Goal: Task Accomplishment & Management: Complete application form

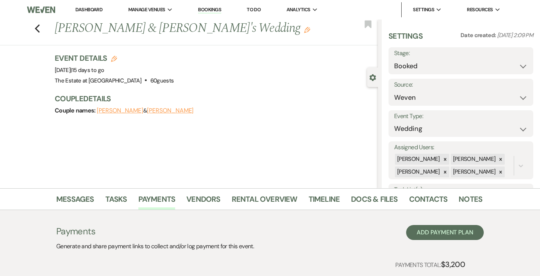
select select "1"
click at [370, 199] on link "Docs & Files" at bounding box center [374, 201] width 46 height 16
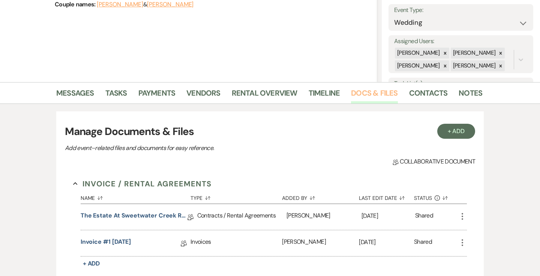
scroll to position [229, 0]
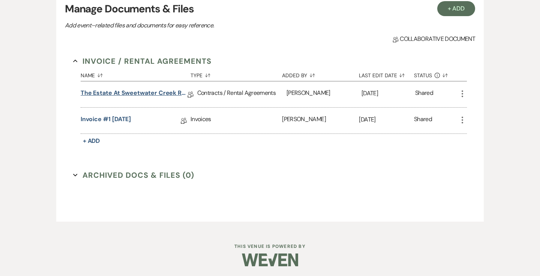
click at [137, 93] on link "The Estate at Sweetwater Creek Rental Agreement - Overnight" at bounding box center [134, 94] width 107 height 12
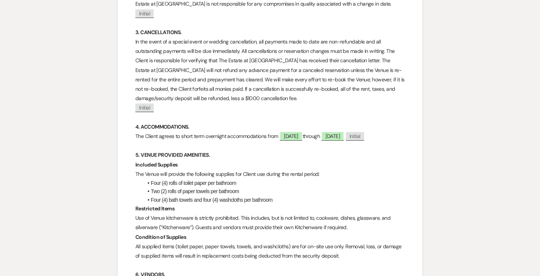
scroll to position [614, 0]
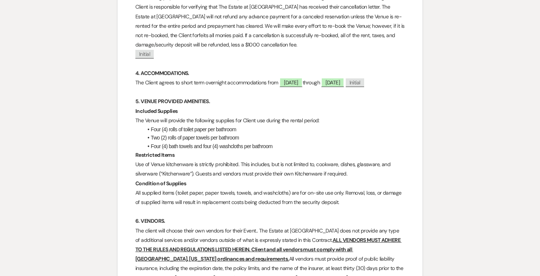
click at [353, 172] on p "Use of Venue kitchenware is strictly prohibited. This includes, but is not limi…" at bounding box center [269, 169] width 269 height 19
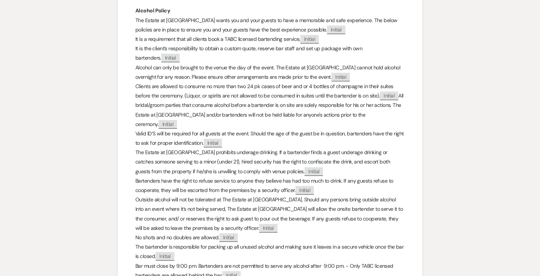
scroll to position [1447, 0]
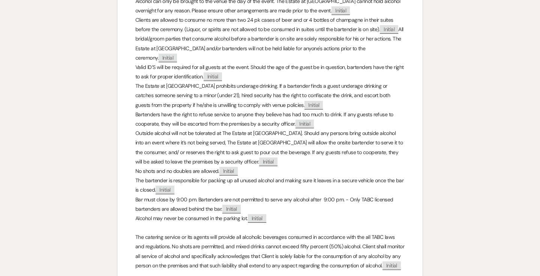
click at [186, 195] on p "Bar must close by 9:00 pm. Bartenders are not permitted to serve any alcohol af…" at bounding box center [269, 204] width 269 height 19
click at [178, 195] on p "Bar must close by 9:00 pm. Bartenders are not permitted to serve any alcohol af…" at bounding box center [269, 204] width 269 height 19
click at [162, 195] on p "Bar must close by 9:00 pm. Bartenders are not permitted to serve any alcohol af…" at bounding box center [269, 204] width 269 height 19
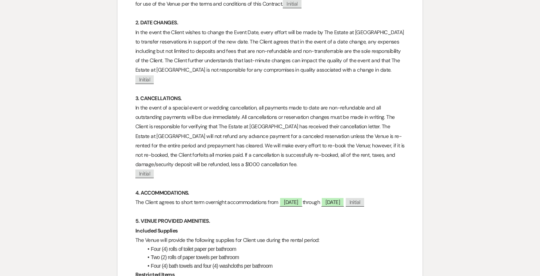
scroll to position [0, 0]
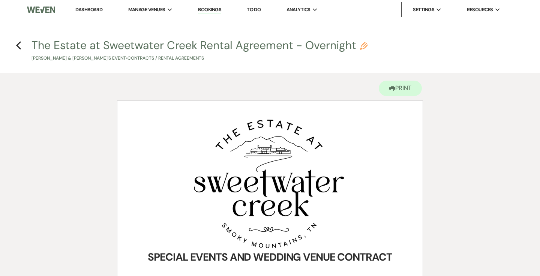
click at [364, 44] on icon "Pencil" at bounding box center [363, 45] width 7 height 7
select select "10"
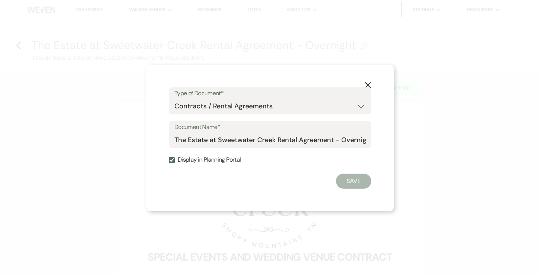
click at [371, 79] on button "X" at bounding box center [367, 84] width 11 height 13
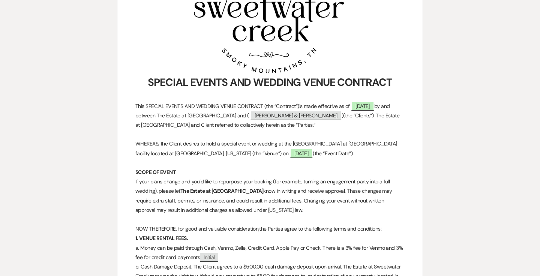
scroll to position [256, 0]
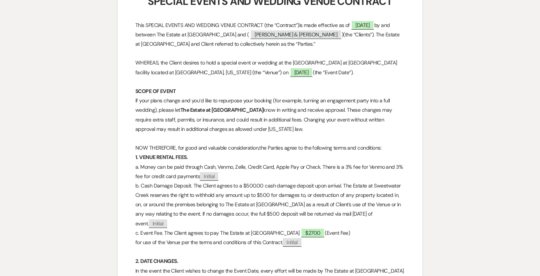
click at [283, 149] on p "NOW THEREFORE, for good and valuable consideration,the Parties agree to the fol…" at bounding box center [269, 147] width 269 height 9
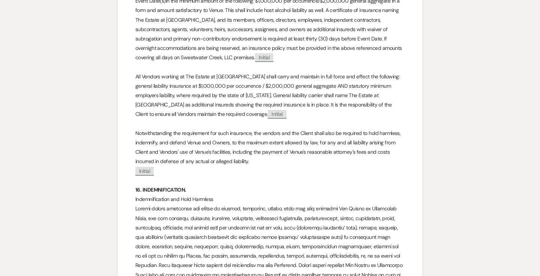
scroll to position [2181, 0]
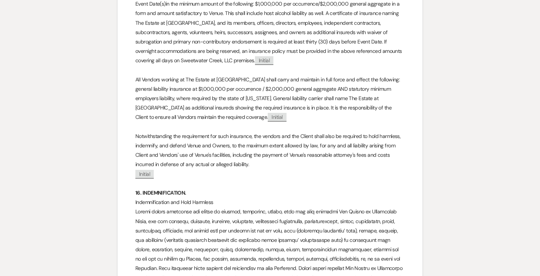
click at [283, 149] on p "Notwithstanding the requirement for such insurance, the vendors and the Client …" at bounding box center [269, 151] width 269 height 38
drag, startPoint x: 293, startPoint y: 144, endPoint x: 240, endPoint y: 144, distance: 53.2
click at [240, 144] on p "Notwithstanding the requirement for such insurance, the vendors and the Client …" at bounding box center [269, 151] width 269 height 38
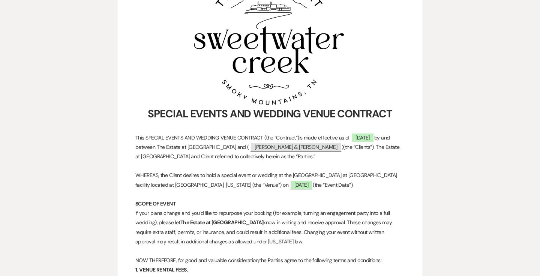
scroll to position [0, 0]
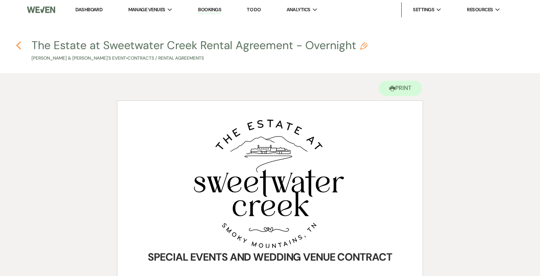
click at [21, 45] on icon "Previous" at bounding box center [19, 45] width 6 height 9
select select "1"
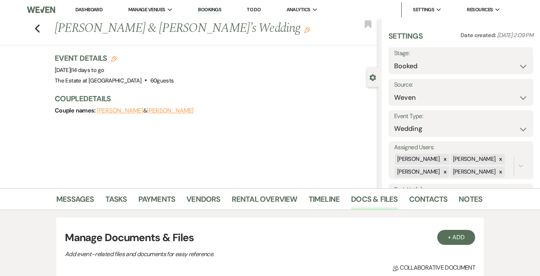
scroll to position [229, 0]
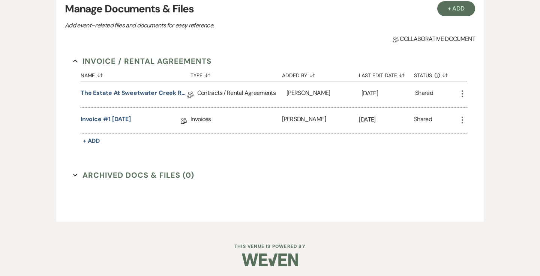
click at [461, 94] on icon "More" at bounding box center [462, 93] width 9 height 9
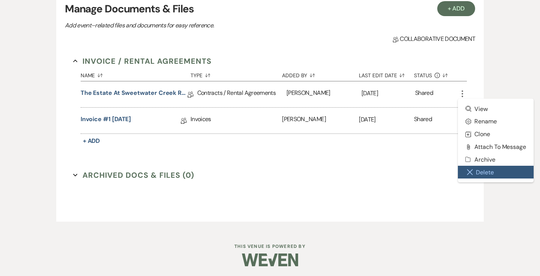
click at [476, 171] on button "Close Delete X Delete" at bounding box center [496, 172] width 76 height 13
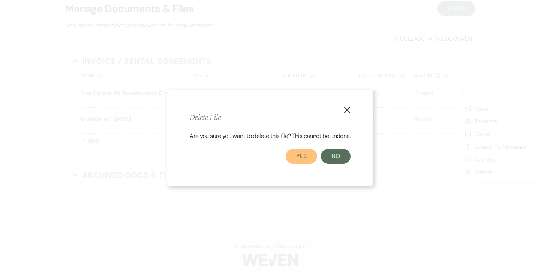
click at [305, 157] on button "Yes" at bounding box center [301, 156] width 31 height 15
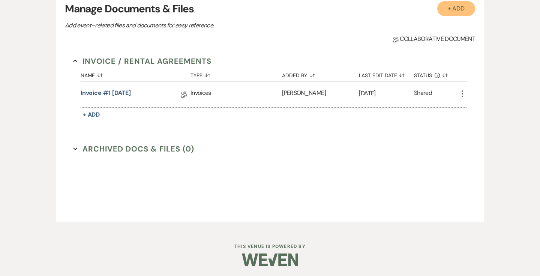
click at [448, 9] on button "+ Add" at bounding box center [456, 8] width 38 height 15
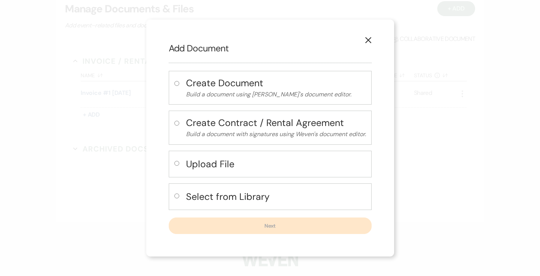
click at [226, 186] on div "Select from Library" at bounding box center [270, 196] width 203 height 27
click at [188, 192] on h4 "Select from Library" at bounding box center [276, 196] width 180 height 13
radio input "true"
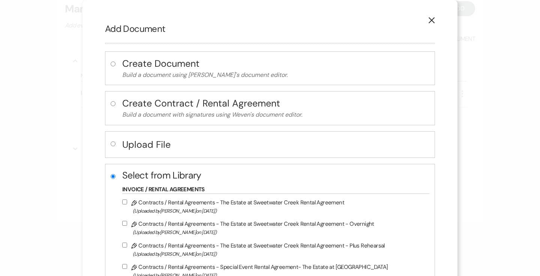
scroll to position [28, 0]
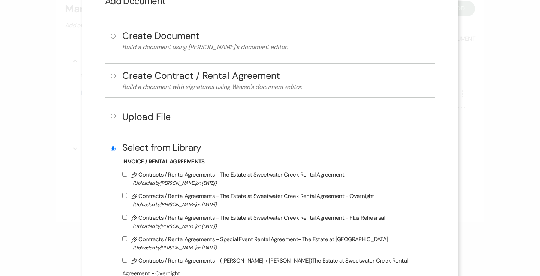
click at [125, 195] on input "Pencil Contracts / Rental Agreements - The Estate at Sweetwater Creek Rental Ag…" at bounding box center [124, 195] width 5 height 5
checkbox input "true"
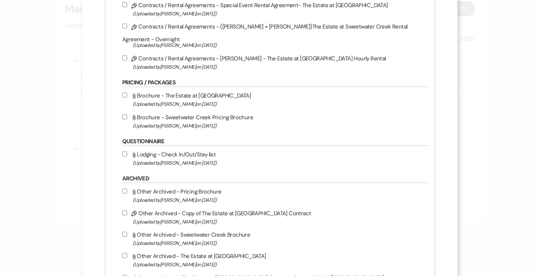
scroll to position [482, 0]
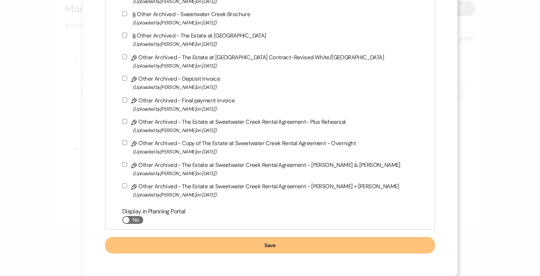
click at [148, 244] on button "Save" at bounding box center [270, 245] width 330 height 16
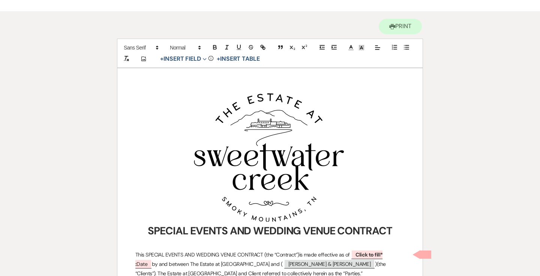
scroll to position [192, 0]
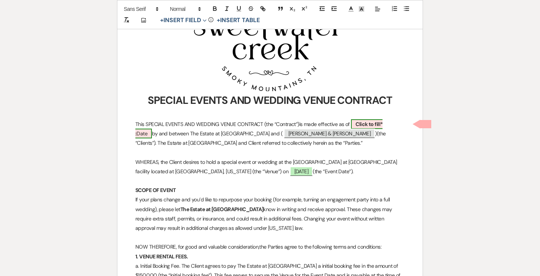
click at [365, 122] on b "Click to fill* :" at bounding box center [258, 129] width 247 height 16
select select "owner"
select select "Date"
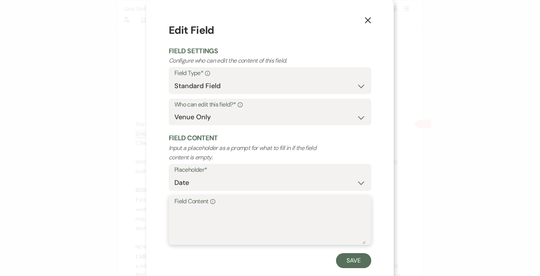
click at [261, 207] on textarea "Field Content Info" at bounding box center [269, 225] width 191 height 37
type textarea "[DATE]"
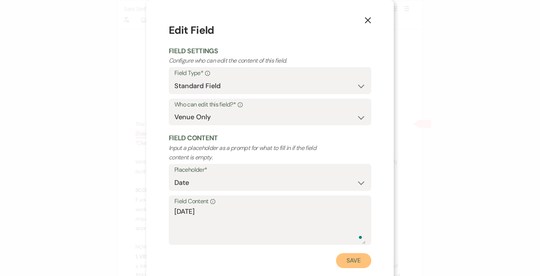
click at [353, 259] on button "Save" at bounding box center [353, 260] width 35 height 15
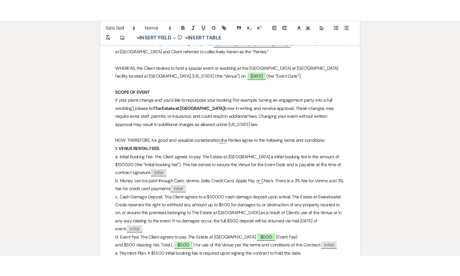
scroll to position [303, 0]
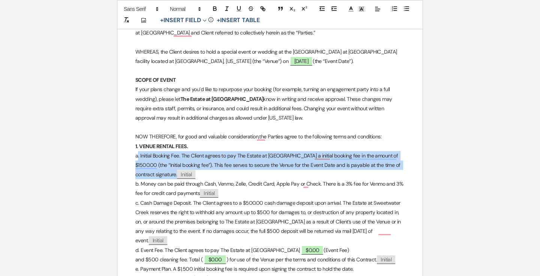
drag, startPoint x: 142, startPoint y: 154, endPoint x: 217, endPoint y: 174, distance: 77.4
click at [217, 174] on p "a. Initial Booking Fee. The Client agrees to pay The Estate at [GEOGRAPHIC_DATA…" at bounding box center [269, 165] width 269 height 28
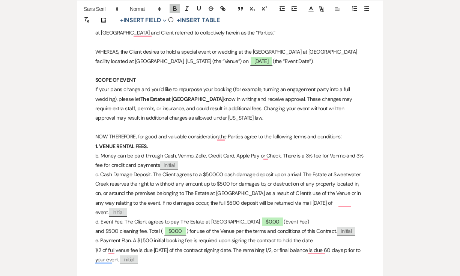
click at [104, 155] on p "b. Money can be paid through Cash, Venmo, Zelle, Credit Card, Apple Pay or Chec…" at bounding box center [229, 160] width 269 height 19
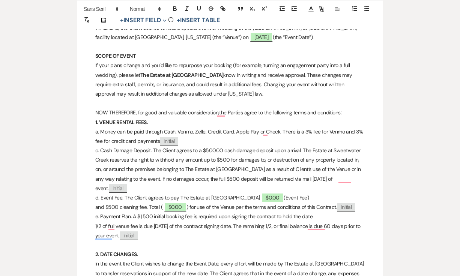
scroll to position [328, 0]
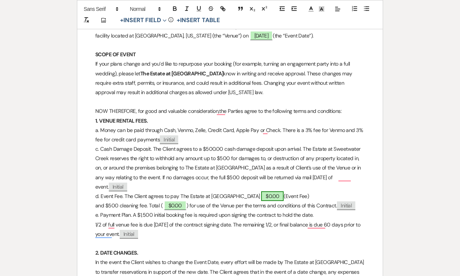
click at [265, 195] on span "$0.00" at bounding box center [272, 196] width 22 height 10
select select "owner"
select select "Number"
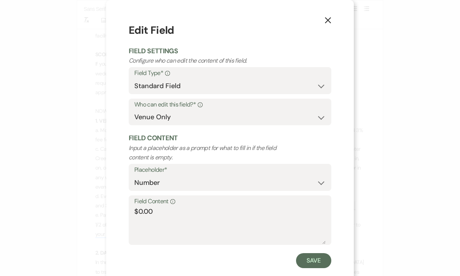
click at [213, 203] on label "Field Content Info" at bounding box center [229, 201] width 191 height 11
click at [213, 207] on textarea "$0.00" at bounding box center [229, 225] width 191 height 37
click at [213, 203] on label "Field Content Info" at bounding box center [229, 201] width 191 height 11
click at [213, 207] on textarea "$0.00" at bounding box center [229, 225] width 191 height 37
click at [159, 209] on textarea "$0.00" at bounding box center [229, 225] width 191 height 37
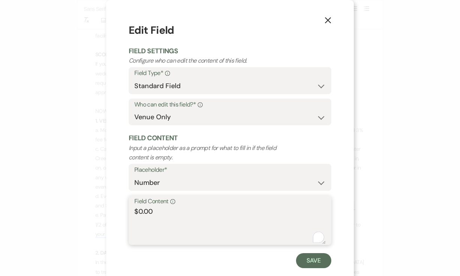
click at [159, 209] on textarea "$0.00" at bounding box center [229, 225] width 191 height 37
type textarea "$2700"
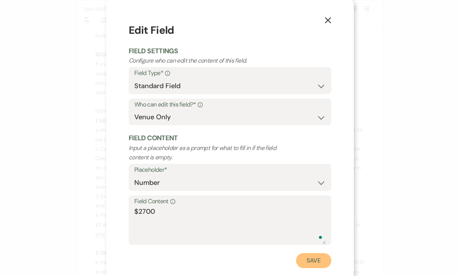
click at [310, 264] on button "Save" at bounding box center [313, 260] width 35 height 15
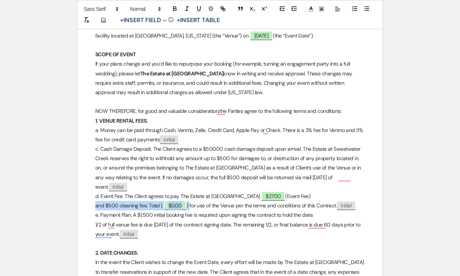
drag, startPoint x: 190, startPoint y: 207, endPoint x: 93, endPoint y: 207, distance: 96.7
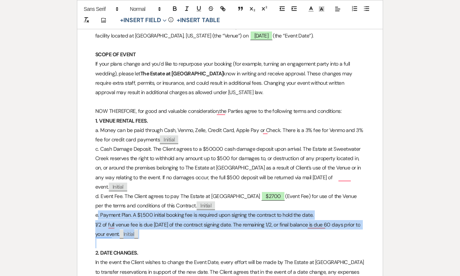
drag, startPoint x: 100, startPoint y: 213, endPoint x: 218, endPoint y: 238, distance: 119.9
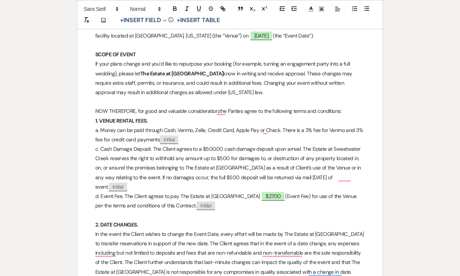
click at [103, 148] on p "c. Cash Damage Deposit. The Client agrees to a $500.00 cash damage deposit upon…" at bounding box center [229, 167] width 269 height 47
click at [103, 195] on p "d. Event Fee. The Client agrees to pay The Estate at [GEOGRAPHIC_DATA] $2700 (E…" at bounding box center [229, 201] width 269 height 19
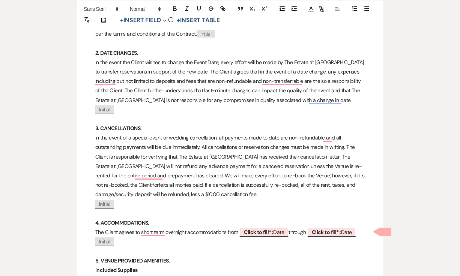
scroll to position [605, 0]
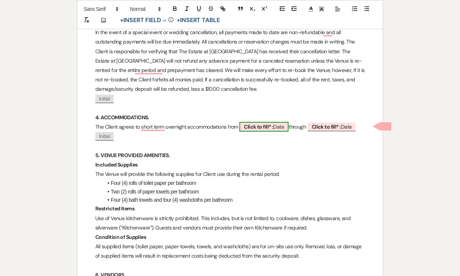
click at [279, 125] on span "Click to fill* : Date" at bounding box center [263, 127] width 49 height 10
select select "owner"
select select "Date"
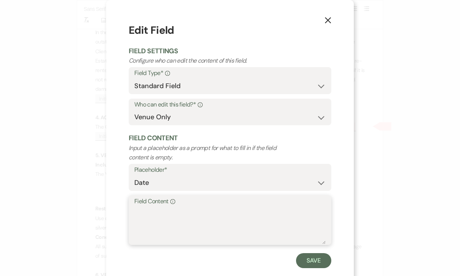
click at [206, 216] on textarea "Field Content Info" at bounding box center [229, 225] width 191 height 37
type textarea "[DATE]"
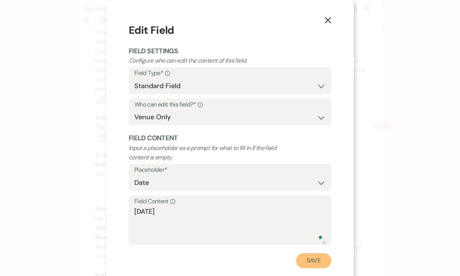
click at [315, 260] on button "Save" at bounding box center [313, 260] width 35 height 15
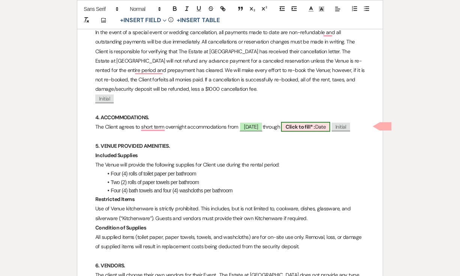
click at [315, 123] on b "Click to fill* :" at bounding box center [299, 126] width 29 height 7
select select "owner"
select select "Date"
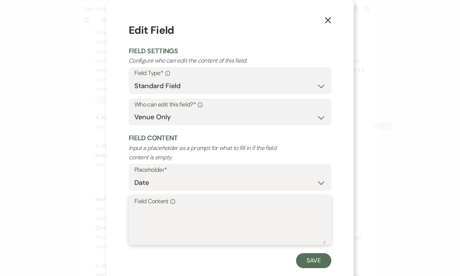
click at [220, 212] on textarea "Field Content Info" at bounding box center [229, 225] width 191 height 37
type textarea "[DATE]"
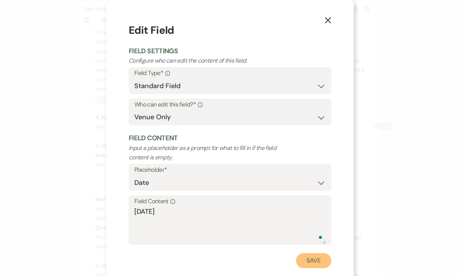
click at [307, 259] on button "Save" at bounding box center [313, 260] width 35 height 15
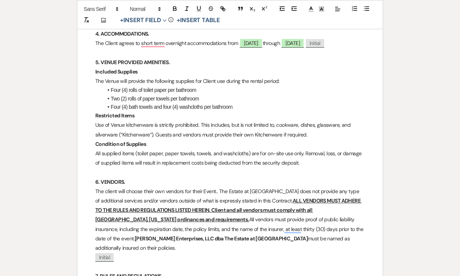
scroll to position [722, 0]
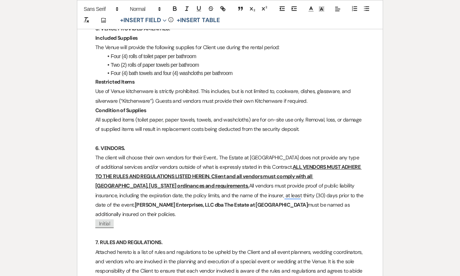
click at [316, 97] on p "Use of Venue kitchenware is strictly prohibited. This includes, but is not limi…" at bounding box center [229, 96] width 269 height 19
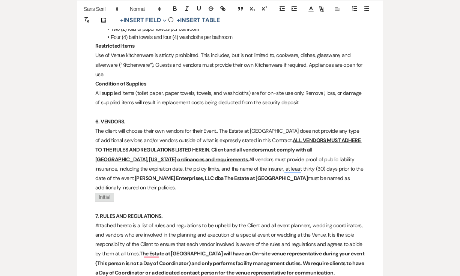
scroll to position [759, 0]
drag, startPoint x: 230, startPoint y: 168, endPoint x: 348, endPoint y: 165, distance: 117.8
click at [348, 165] on p "The client will choose their own vendors for their Event.. The Estate at [GEOGR…" at bounding box center [229, 159] width 269 height 66
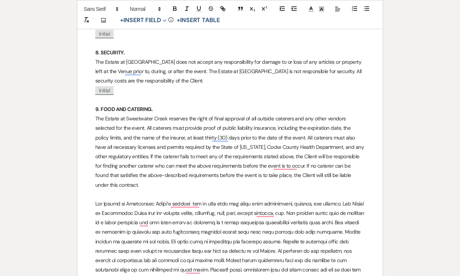
scroll to position [1073, 0]
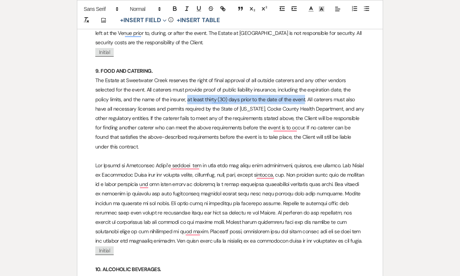
drag, startPoint x: 276, startPoint y: 99, endPoint x: 159, endPoint y: 100, distance: 117.0
click at [159, 100] on p "The Estate at Sweetwater Creek reserves the right of final approval of all outs…" at bounding box center [229, 114] width 269 height 76
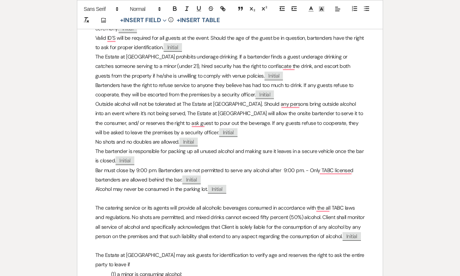
scroll to position [1515, 0]
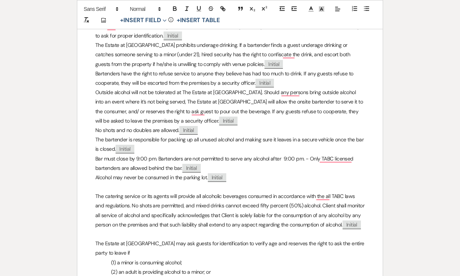
click at [137, 157] on p "Bar must close by 9:00 pm. Bartenders are not permitted to serve any alcohol af…" at bounding box center [229, 163] width 269 height 19
click at [286, 159] on p "Bar must close by 10:00 pm. Bartenders are not permitted to serve any alcohol a…" at bounding box center [229, 163] width 269 height 19
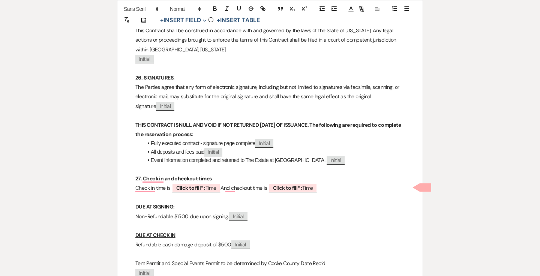
scroll to position [3296, 0]
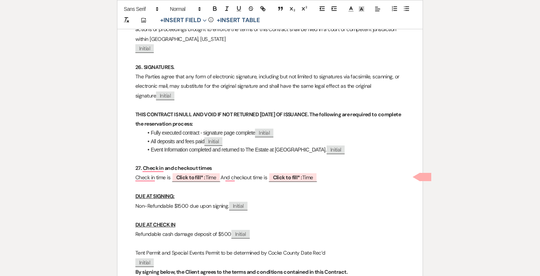
click at [208, 182] on p "To enrich screen reader interactions, please activate Accessibility in Grammarl…" at bounding box center [269, 186] width 269 height 9
click at [205, 178] on b "Click to fill* :" at bounding box center [190, 177] width 29 height 7
select select "owner"
select select "Time"
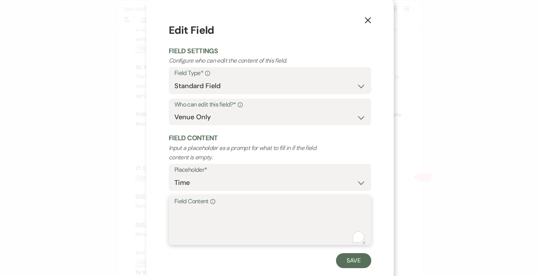
click at [226, 212] on textarea "Field Content Info" at bounding box center [269, 225] width 191 height 37
type textarea "2PM [DATE]"
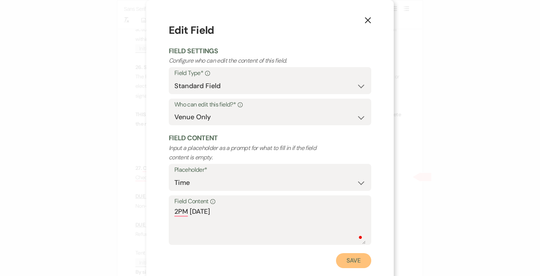
click at [342, 260] on button "Save" at bounding box center [353, 260] width 35 height 15
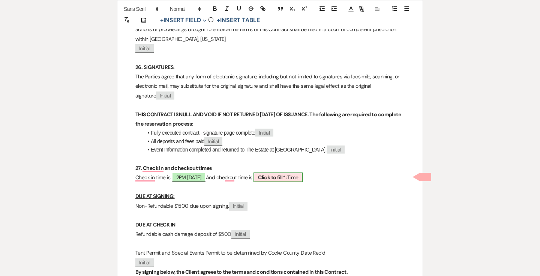
click at [303, 172] on span "Click to fill* : Time" at bounding box center [277, 177] width 49 height 10
select select "owner"
select select "Time"
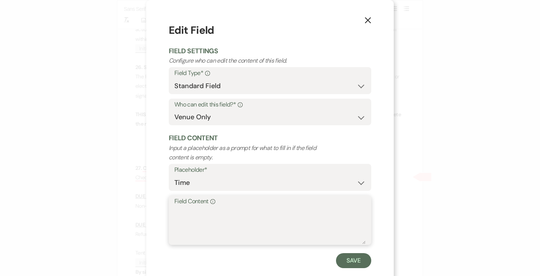
click at [253, 218] on textarea "Field Content Info" at bounding box center [269, 225] width 191 height 37
type textarea "3PM [DATE]"
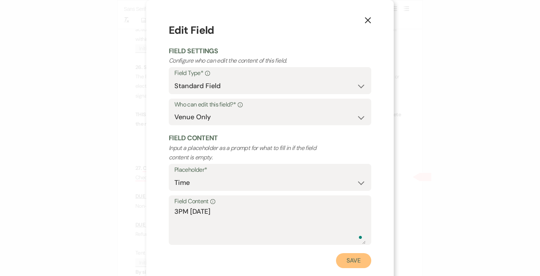
click at [346, 261] on button "Save" at bounding box center [353, 260] width 35 height 15
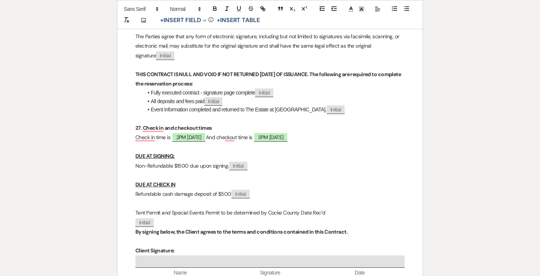
scroll to position [3337, 0]
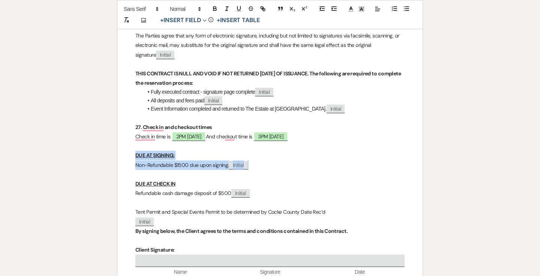
drag, startPoint x: 136, startPoint y: 154, endPoint x: 257, endPoint y: 165, distance: 121.2
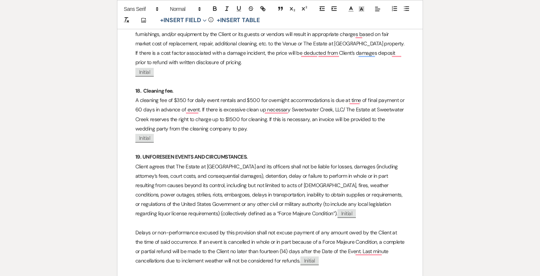
scroll to position [2703, 0]
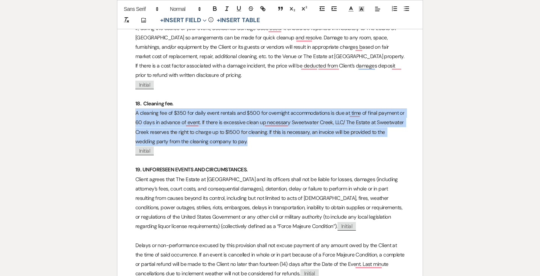
drag, startPoint x: 226, startPoint y: 141, endPoint x: 132, endPoint y: 114, distance: 98.3
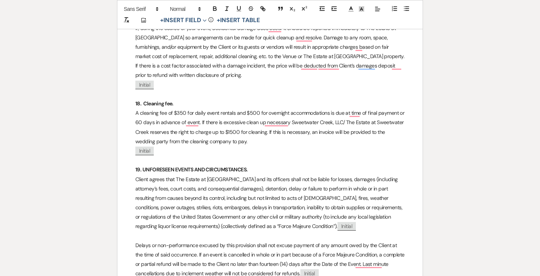
click at [161, 102] on strong "18. Cleaning fee." at bounding box center [154, 103] width 38 height 7
drag, startPoint x: 231, startPoint y: 141, endPoint x: 131, endPoint y: 115, distance: 103.5
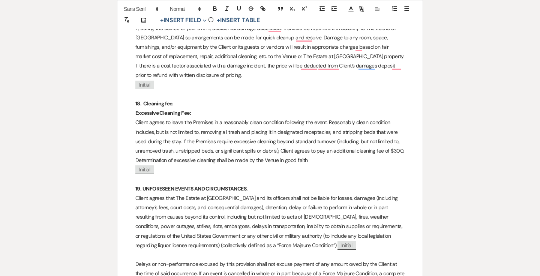
click at [137, 118] on p "Client agrees to leave the Premises in a reasonably clean condition following t…" at bounding box center [269, 141] width 269 height 47
click at [135, 112] on strong "Excessive Cleaning Fee:" at bounding box center [162, 112] width 55 height 7
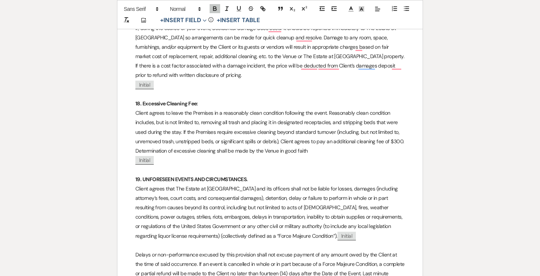
click at [197, 103] on strong "18. Excessive Cleaning Fee:" at bounding box center [166, 103] width 63 height 7
click at [232, 115] on p "Client agrees to leave the Premises in a reasonably clean condition following t…" at bounding box center [269, 131] width 269 height 47
click at [282, 121] on p "Client agrees to leave the Premises in a clean condition following the event. R…" at bounding box center [269, 131] width 269 height 47
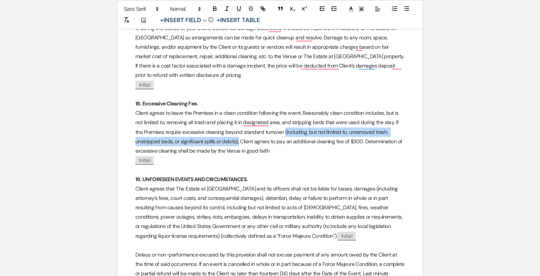
drag, startPoint x: 284, startPoint y: 131, endPoint x: 238, endPoint y: 141, distance: 46.8
click at [238, 141] on p "Client agrees to leave the Premises in a clean condition following the event. R…" at bounding box center [269, 131] width 269 height 47
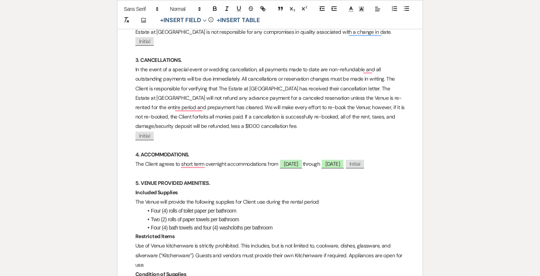
scroll to position [0, 0]
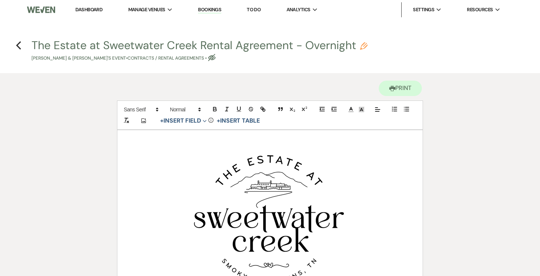
click at [208, 60] on icon "Eye Blocked" at bounding box center [211, 57] width 7 height 7
select select "10"
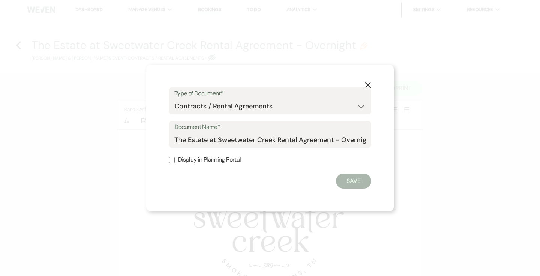
click at [231, 157] on label "Display in Planning Portal" at bounding box center [270, 159] width 202 height 11
click at [175, 157] on input "Display in Planning Portal" at bounding box center [172, 160] width 6 height 6
checkbox input "true"
click at [356, 177] on button "Save" at bounding box center [353, 181] width 35 height 15
